Goal: Task Accomplishment & Management: Manage account settings

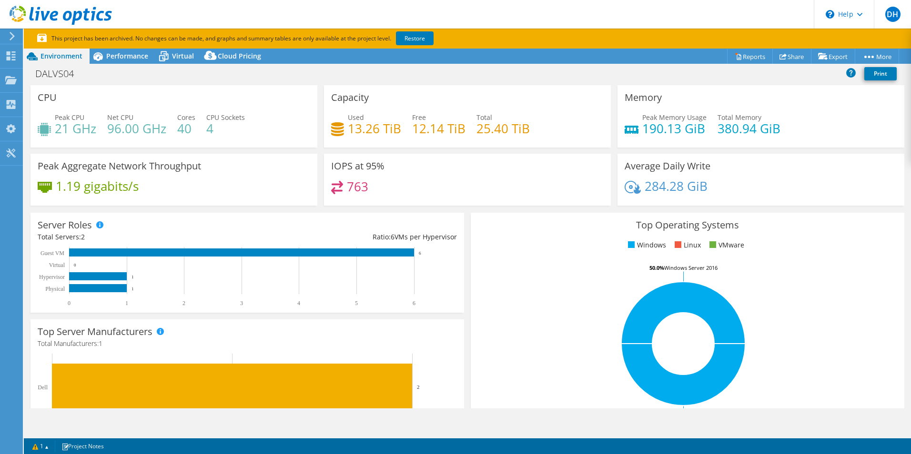
select select "USD"
click at [16, 54] on icon at bounding box center [10, 55] width 11 height 9
click at [40, 58] on div "Dashboard" at bounding box center [44, 56] width 45 height 24
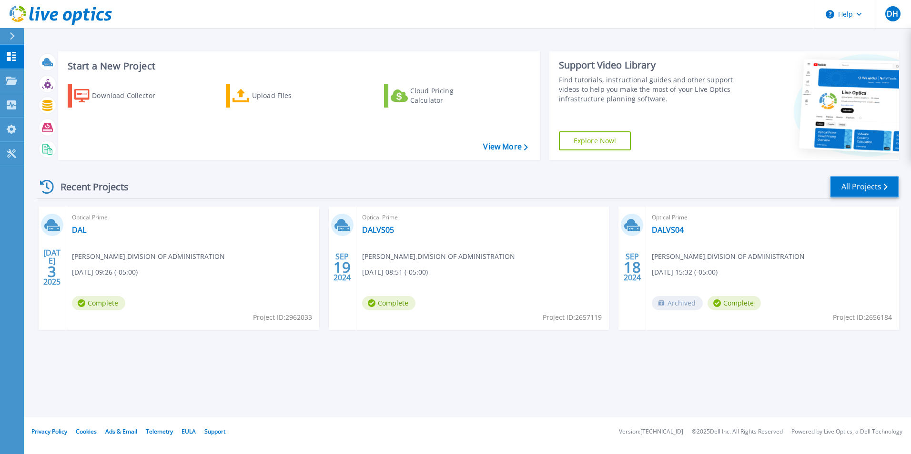
click at [870, 185] on link "All Projects" at bounding box center [864, 186] width 69 height 21
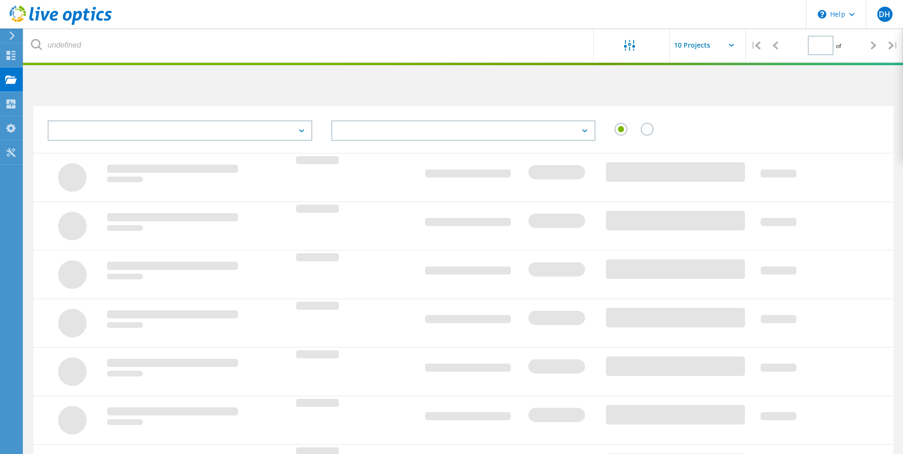
type input "1"
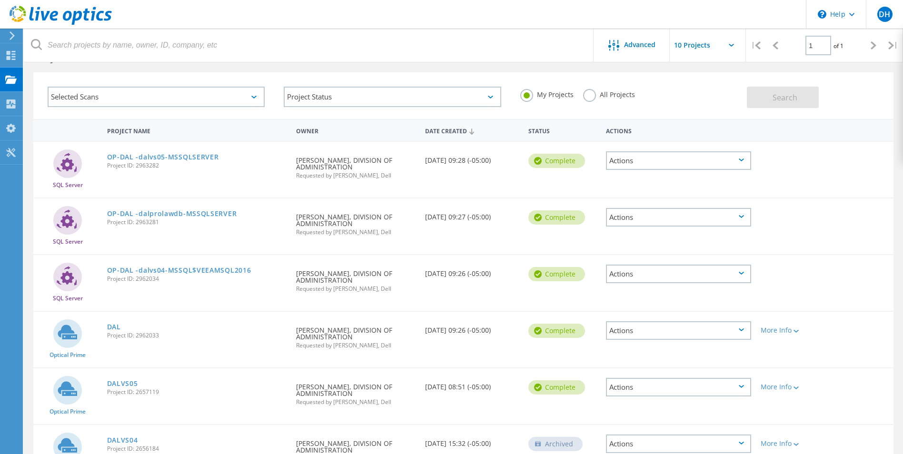
scroll to position [48, 0]
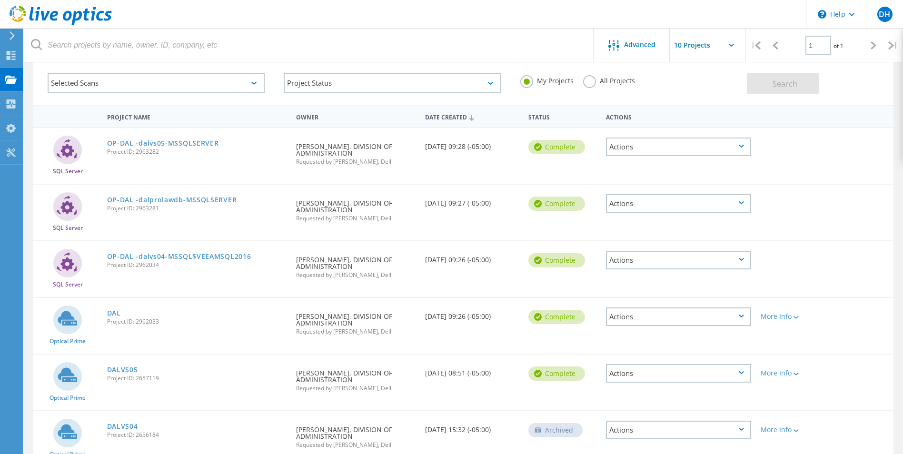
click at [740, 147] on icon at bounding box center [741, 146] width 5 height 3
click at [802, 141] on div at bounding box center [790, 140] width 69 height 25
click at [742, 146] on icon at bounding box center [741, 146] width 5 height 3
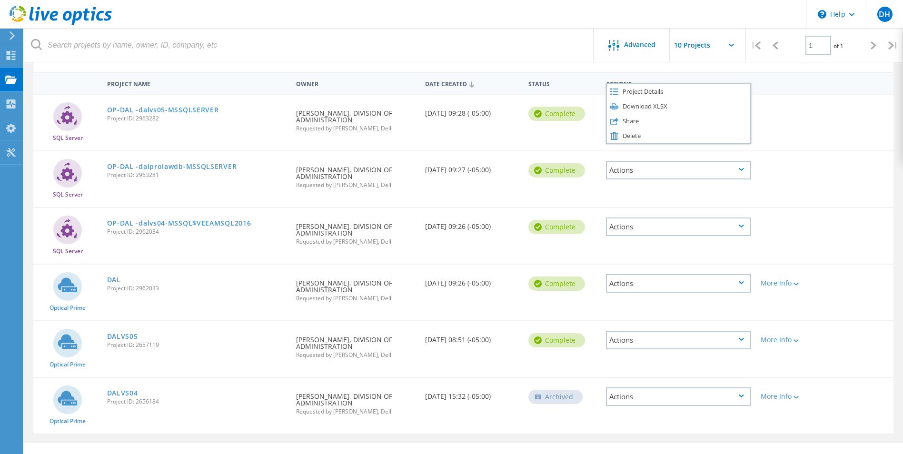
scroll to position [95, 0]
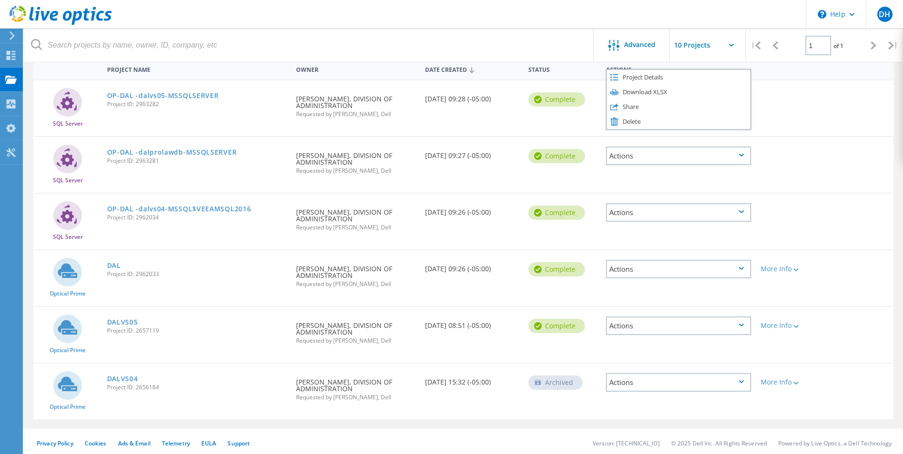
click at [792, 139] on div at bounding box center [790, 149] width 69 height 25
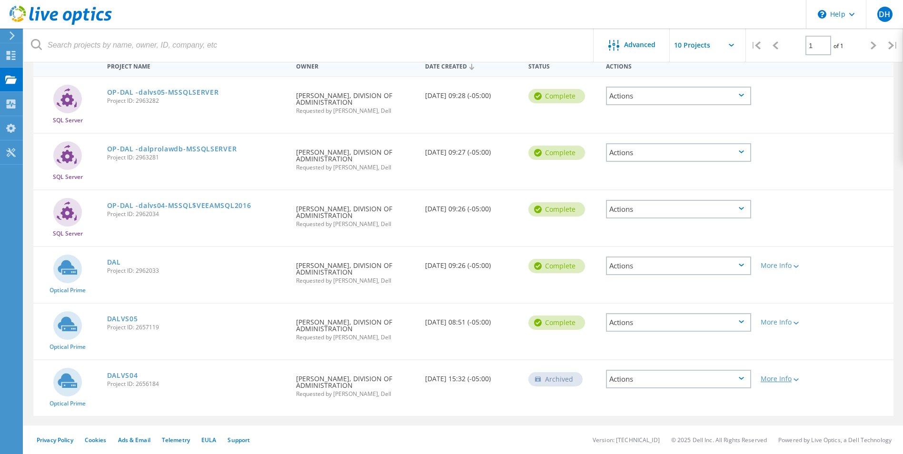
click at [787, 379] on div "More Info" at bounding box center [791, 379] width 60 height 7
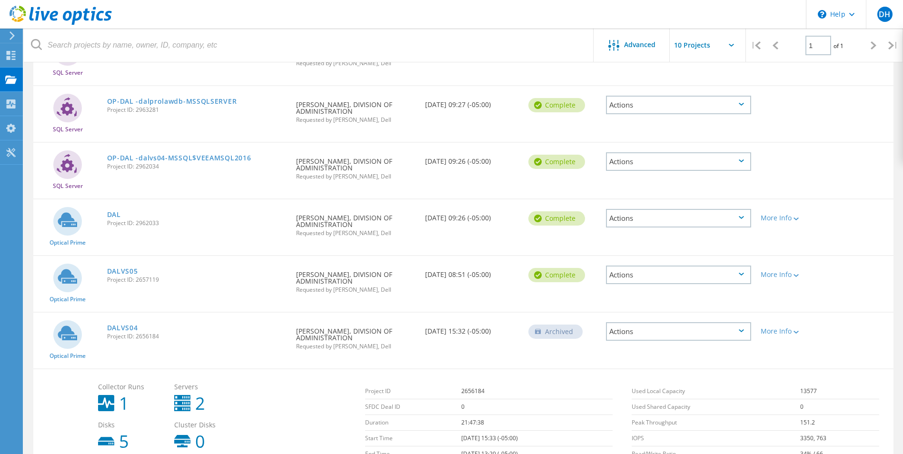
scroll to position [206, 0]
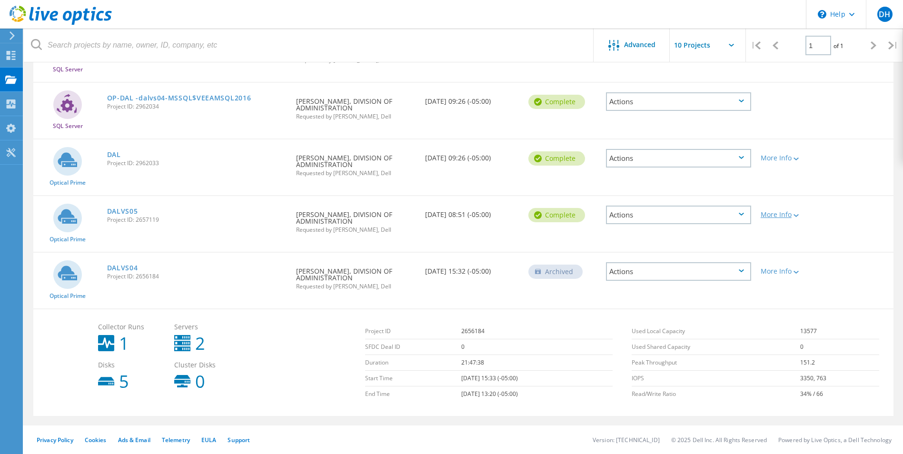
click at [799, 216] on icon at bounding box center [796, 215] width 5 height 3
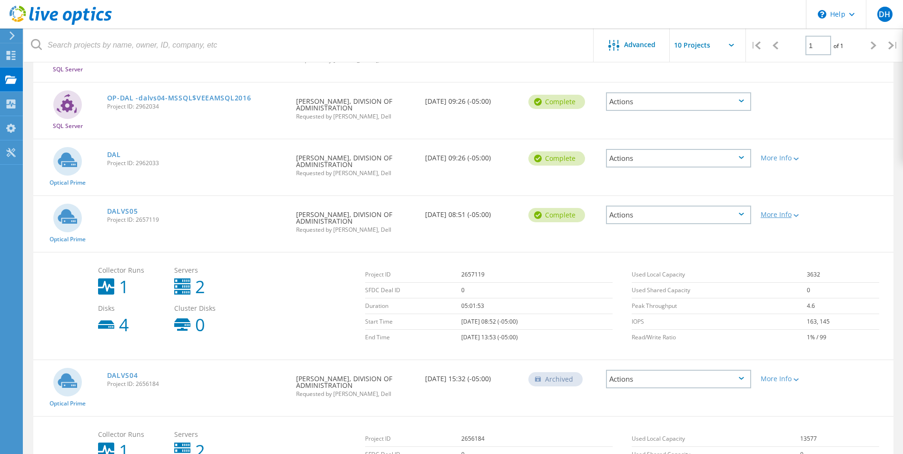
click at [796, 214] on div at bounding box center [795, 215] width 7 height 6
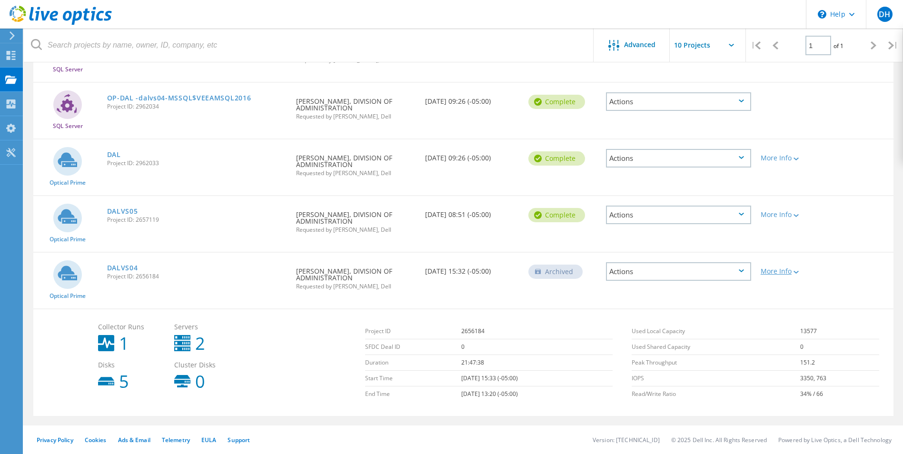
click at [799, 273] on icon at bounding box center [796, 272] width 5 height 3
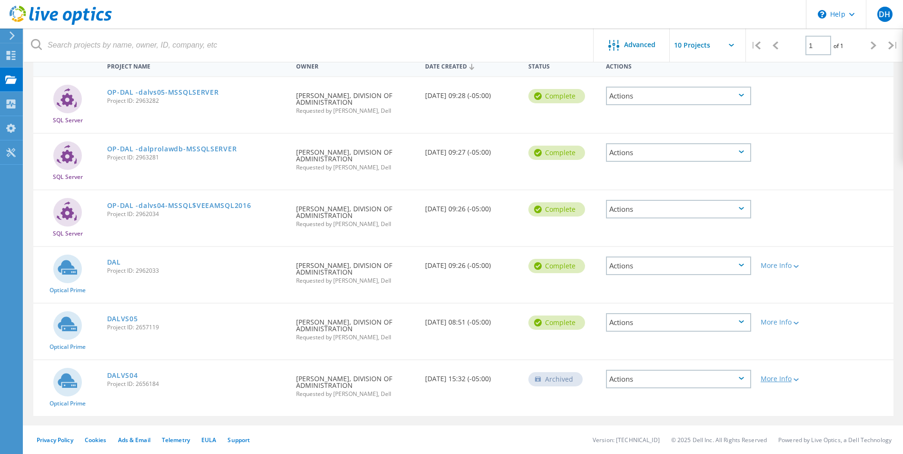
scroll to position [99, 0]
click at [797, 265] on icon at bounding box center [796, 266] width 5 height 3
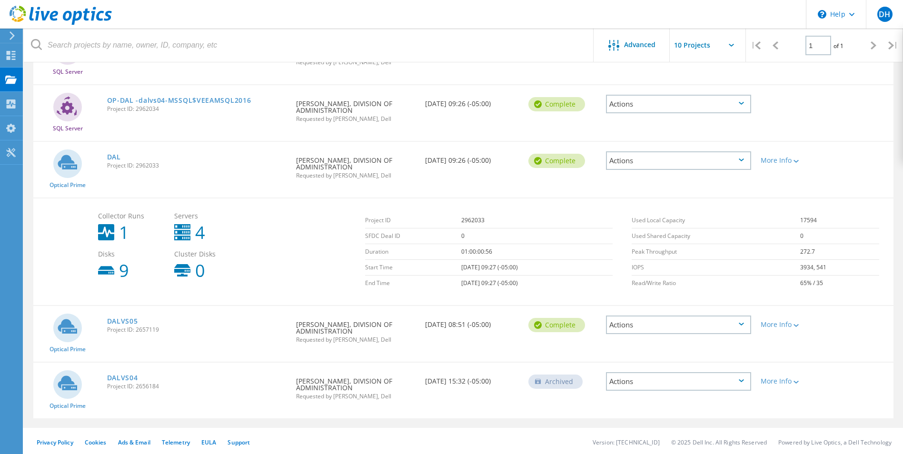
scroll to position [206, 0]
